Goal: Task Accomplishment & Management: Use online tool/utility

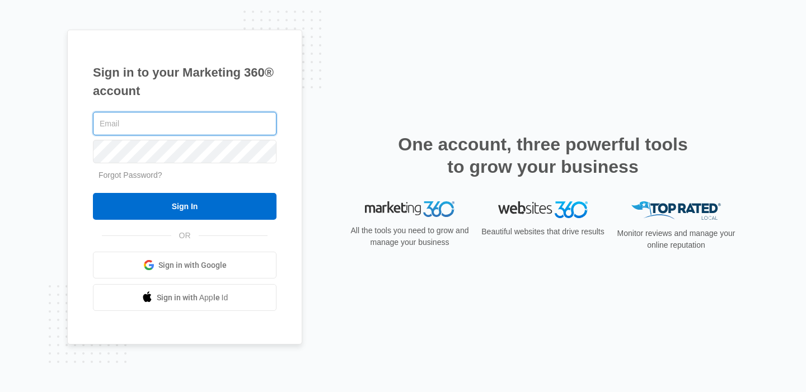
type input "[PERSON_NAME][EMAIL_ADDRESS][PERSON_NAME][DOMAIN_NAME]"
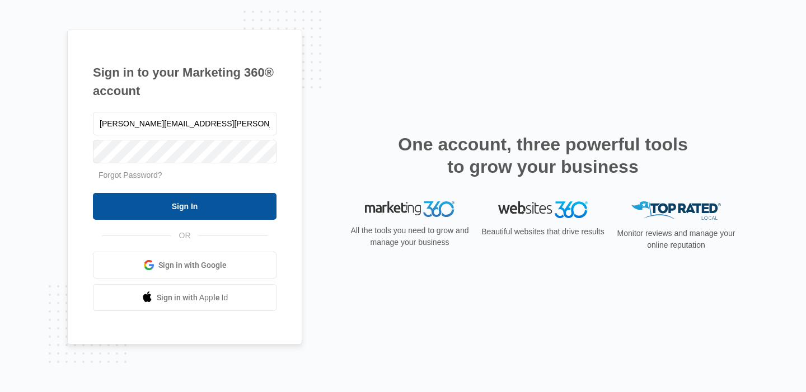
click at [200, 203] on input "Sign In" at bounding box center [185, 206] width 184 height 27
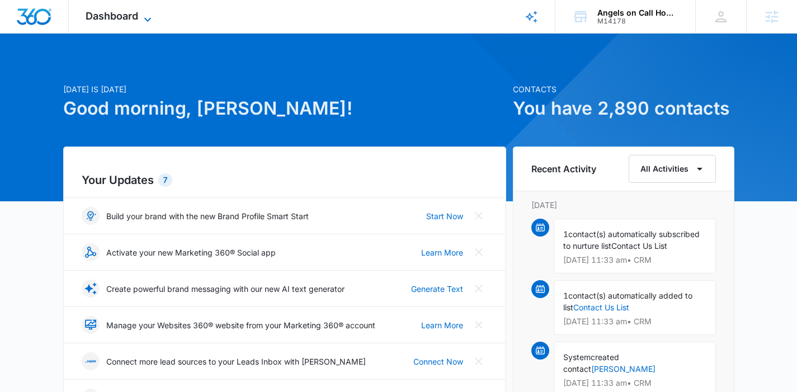
click at [103, 11] on span "Dashboard" at bounding box center [112, 16] width 53 height 12
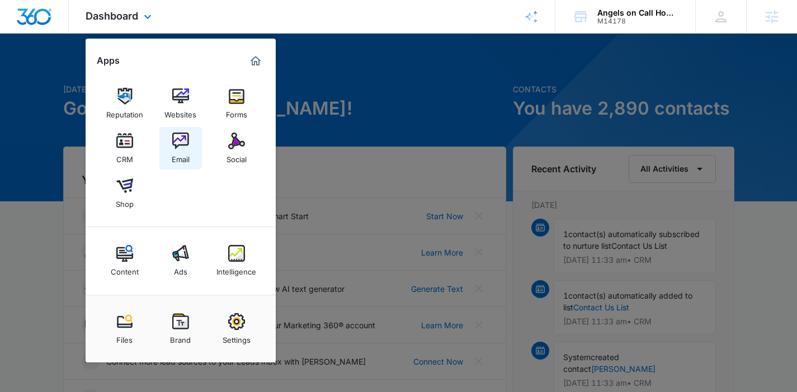
click at [177, 136] on img at bounding box center [180, 141] width 17 height 17
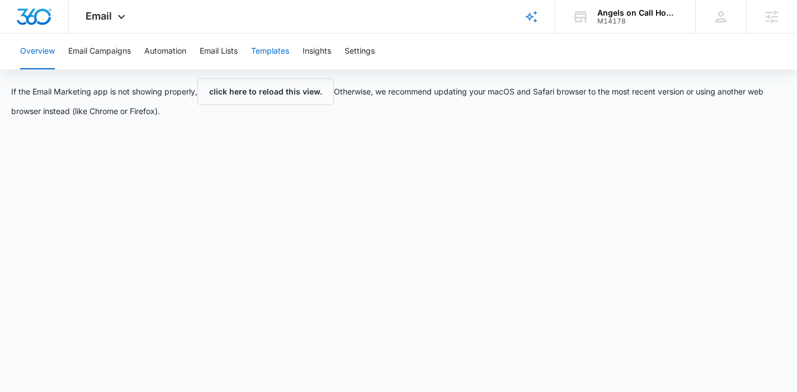
click at [279, 59] on button "Templates" at bounding box center [270, 52] width 38 height 36
